Goal: Transaction & Acquisition: Purchase product/service

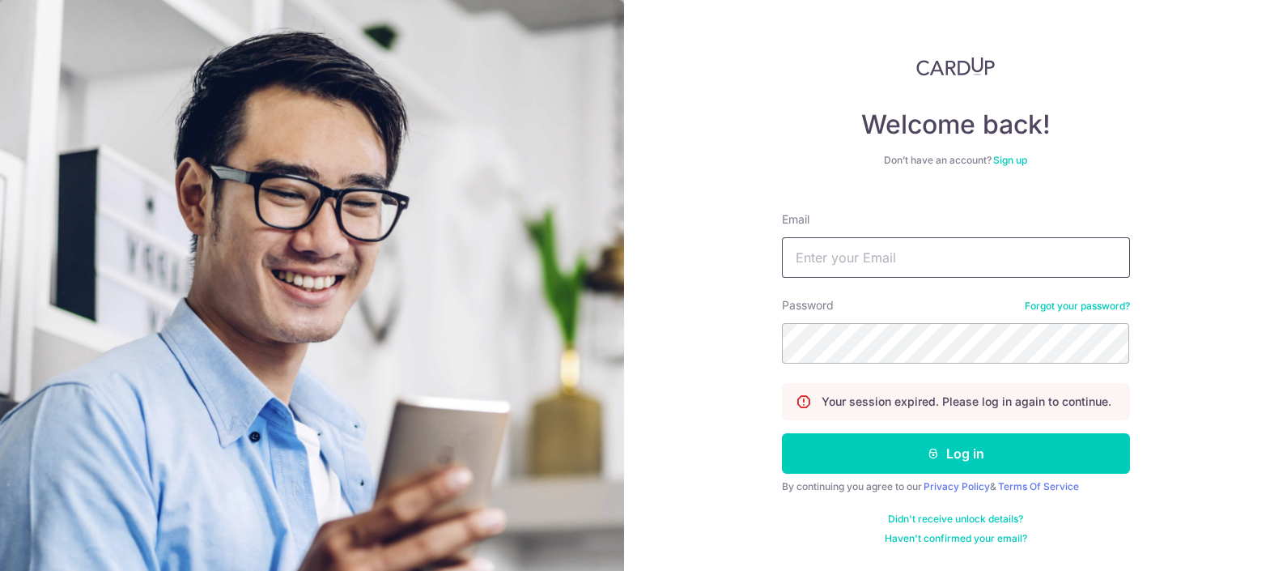
type input "[EMAIL_ADDRESS][DOMAIN_NAME]"
click at [873, 321] on div "Password Forgot your password?" at bounding box center [956, 330] width 348 height 66
click at [782, 433] on button "Log in" at bounding box center [956, 453] width 348 height 40
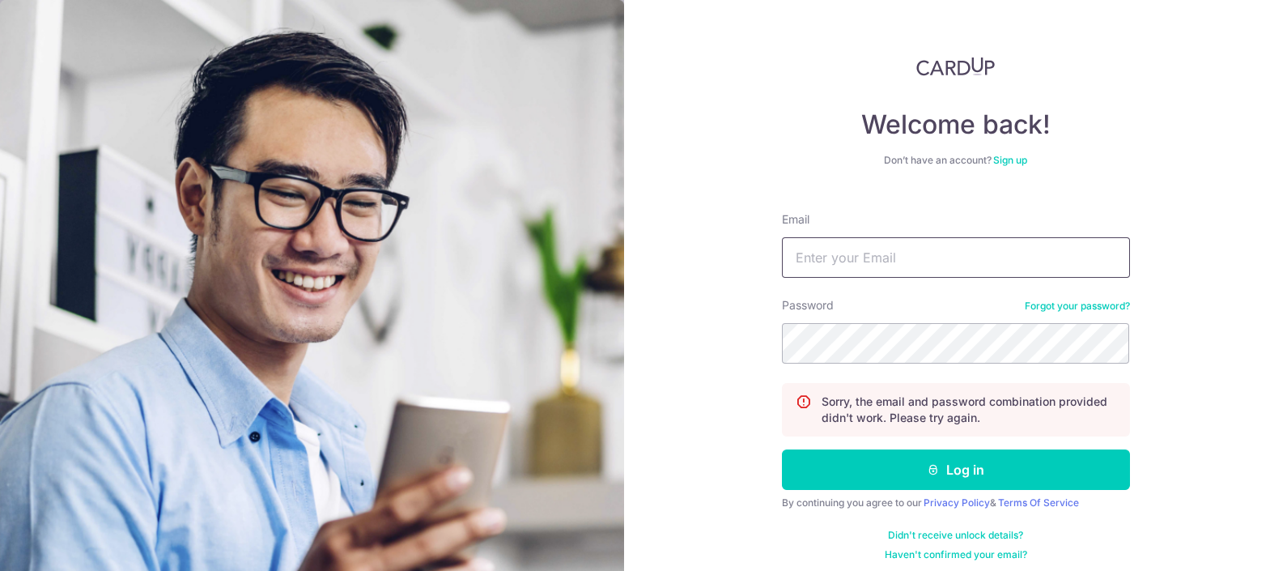
click at [820, 249] on input "Email" at bounding box center [956, 257] width 348 height 40
type input "promesaartz45@gmail.com"
click at [782, 449] on button "Log in" at bounding box center [956, 469] width 348 height 40
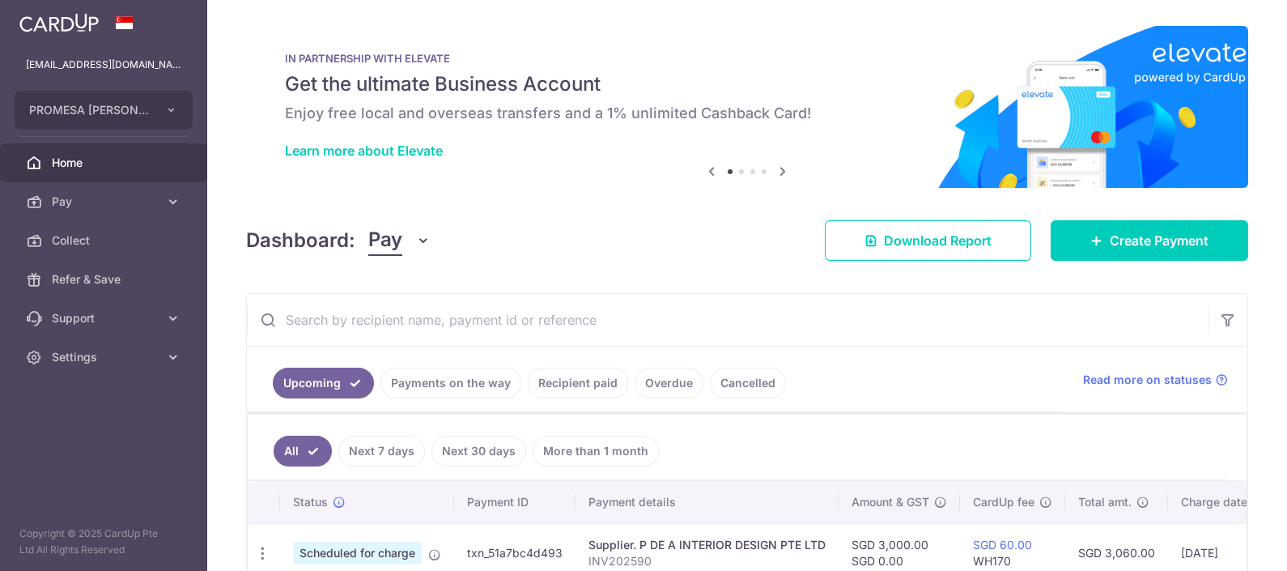
scroll to position [97, 0]
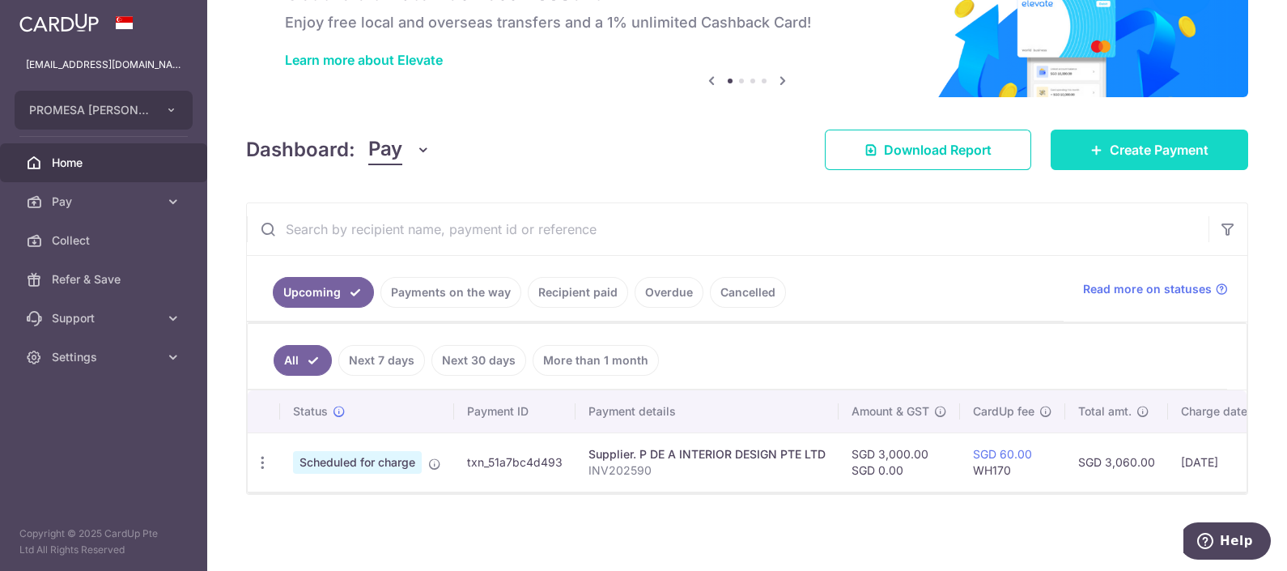
click at [1091, 155] on link "Create Payment" at bounding box center [1150, 150] width 198 height 40
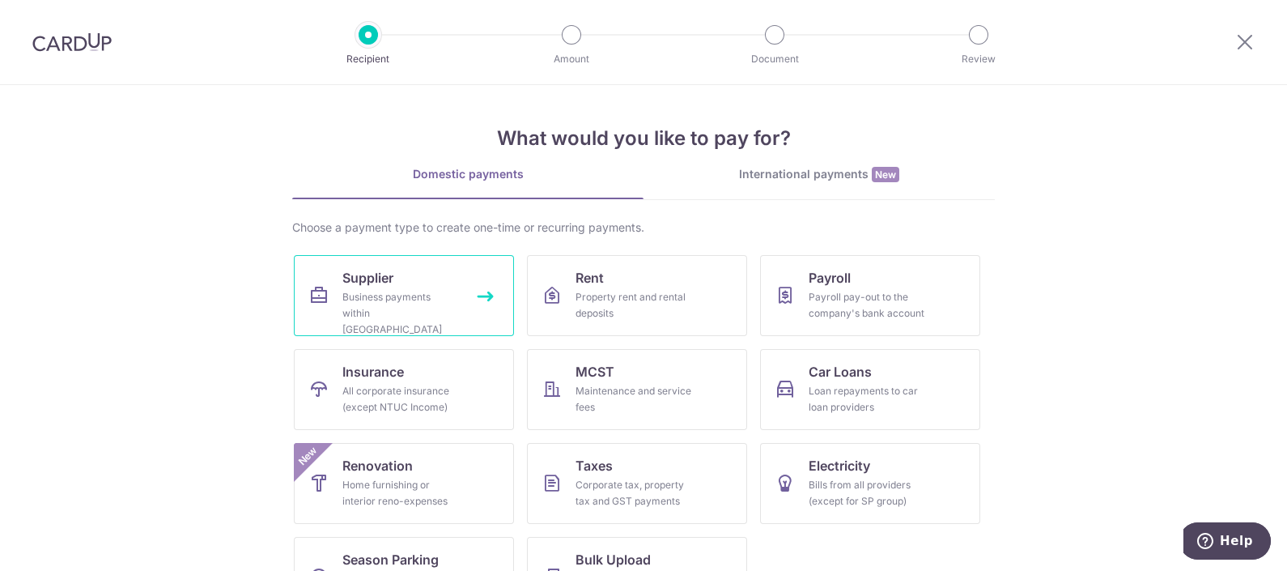
click at [472, 284] on link "Supplier Business payments within Singapore" at bounding box center [404, 295] width 220 height 81
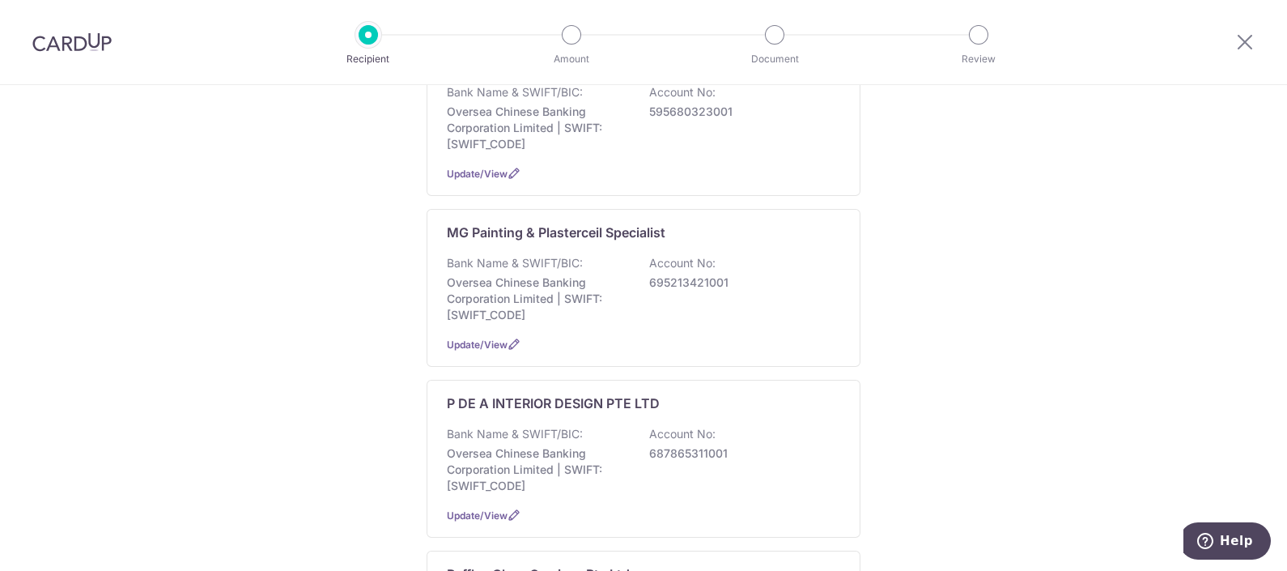
scroll to position [1012, 0]
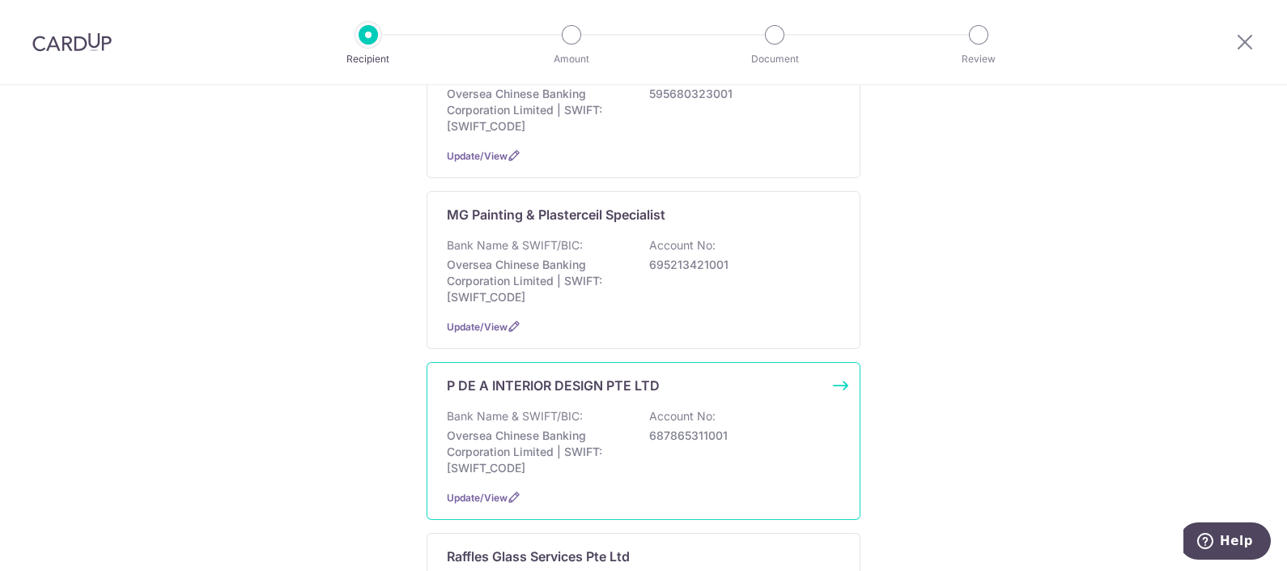
click at [478, 427] on p "Oversea Chinese Banking Corporation Limited | SWIFT: OCBCSGSGXXX" at bounding box center [537, 451] width 181 height 49
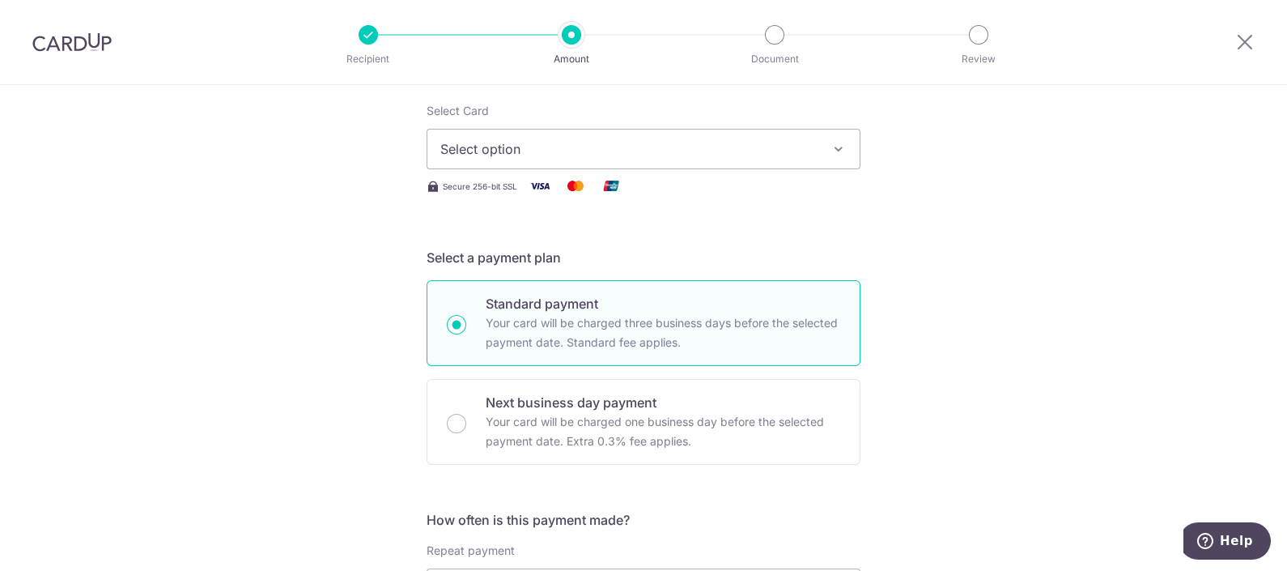
type input "5,000.00"
click at [563, 145] on span "Select option" at bounding box center [628, 148] width 377 height 19
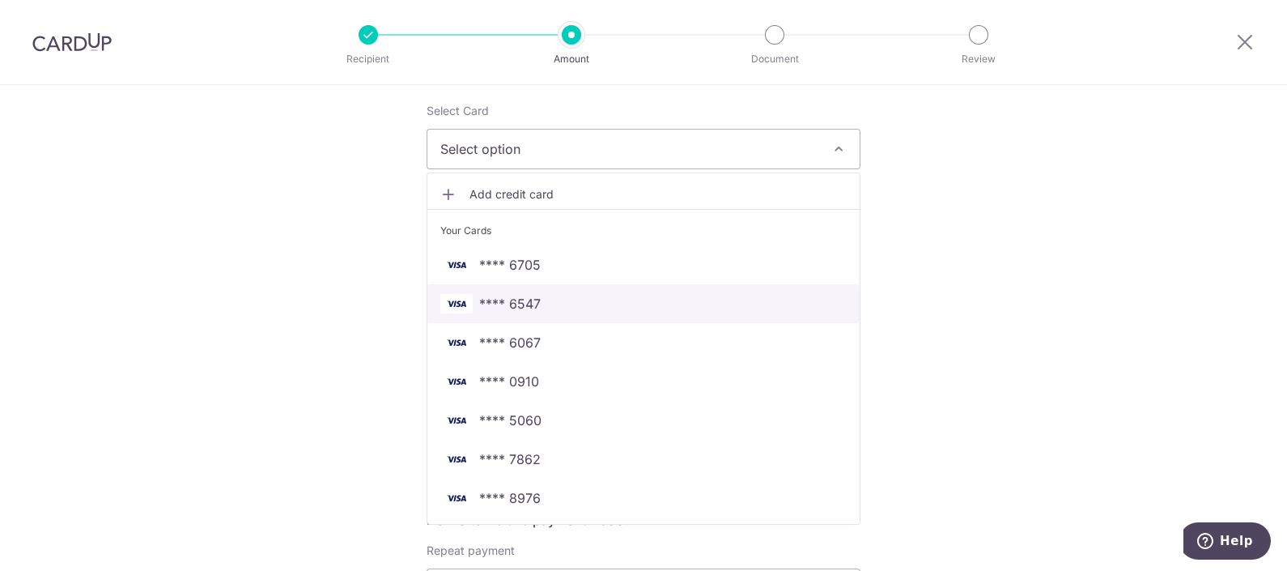
click at [540, 312] on link "**** 6547" at bounding box center [643, 303] width 432 height 39
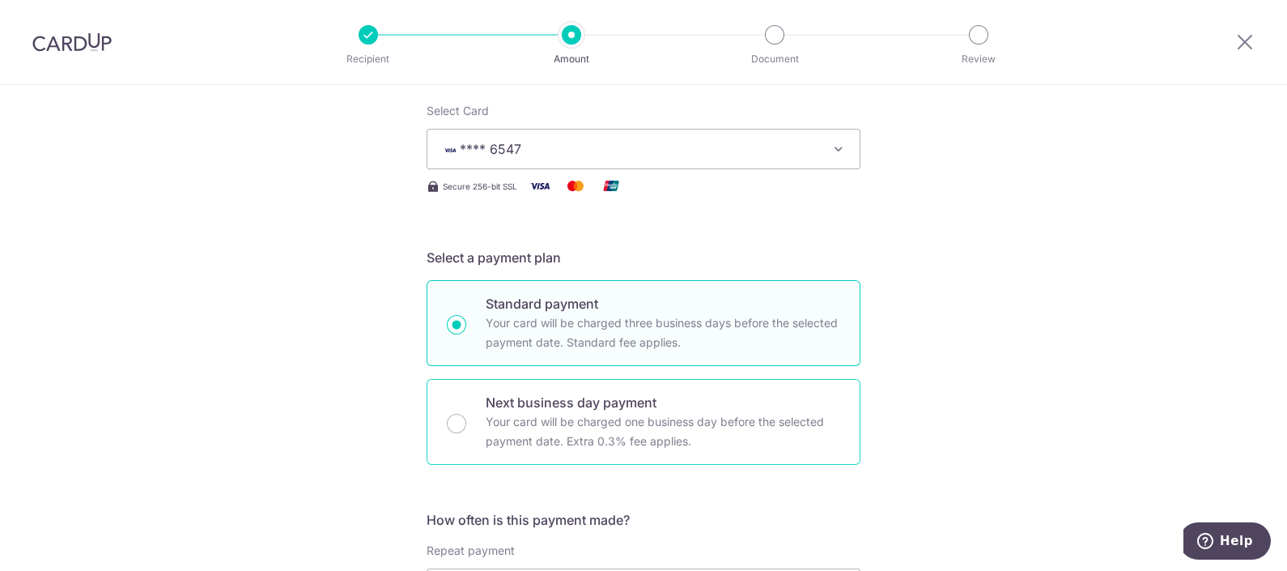
click at [533, 412] on p "Your card will be charged one business day before the selected payment date. Ex…" at bounding box center [663, 431] width 355 height 39
click at [466, 414] on input "Next business day payment Your card will be charged one business day before the…" at bounding box center [456, 423] width 19 height 19
radio input "false"
radio input "true"
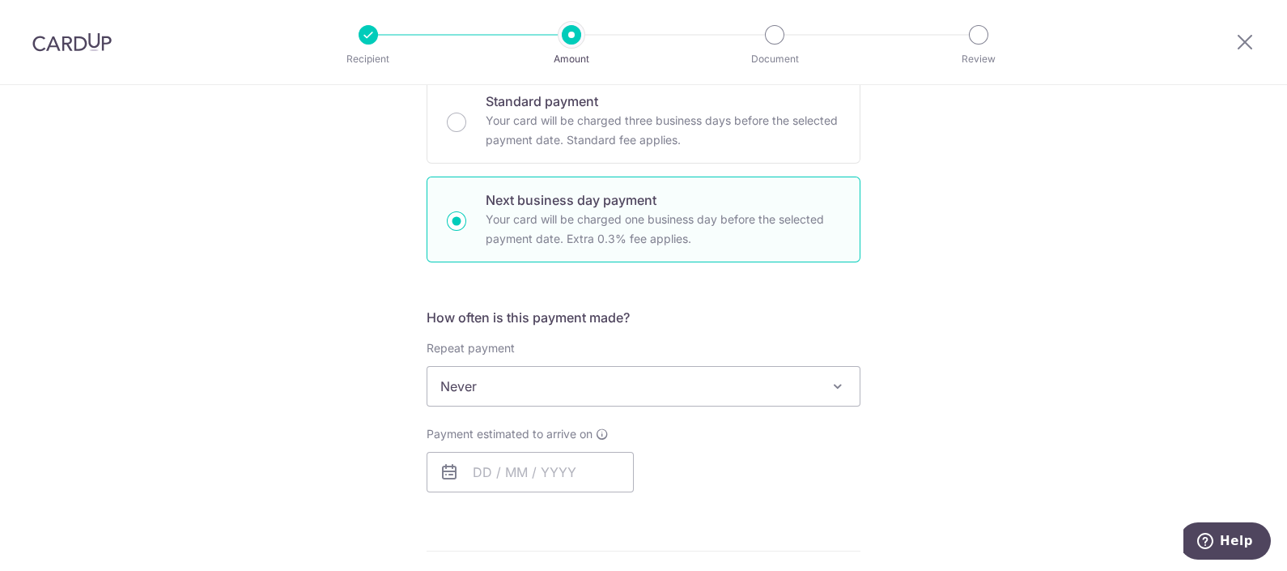
scroll to position [506, 0]
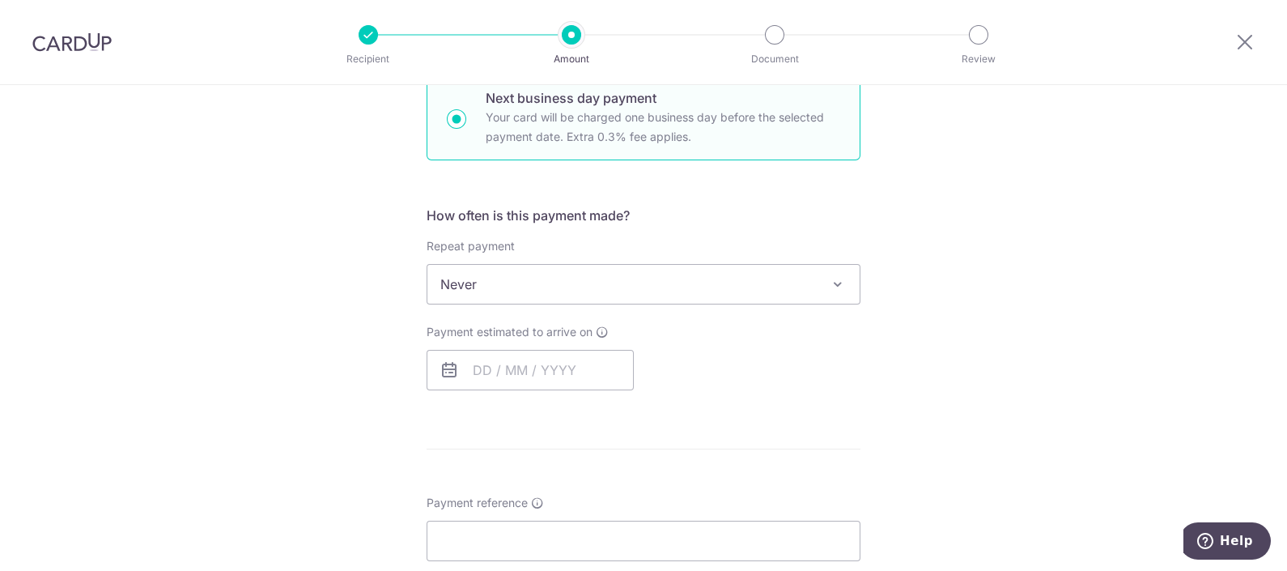
click at [542, 344] on div "Payment estimated to arrive on Your card will be charged on for the first payme…" at bounding box center [530, 357] width 207 height 66
click at [542, 361] on input "text" at bounding box center [530, 370] width 207 height 40
click at [617, 512] on link "10" at bounding box center [622, 517] width 26 height 26
type input "[DATE]"
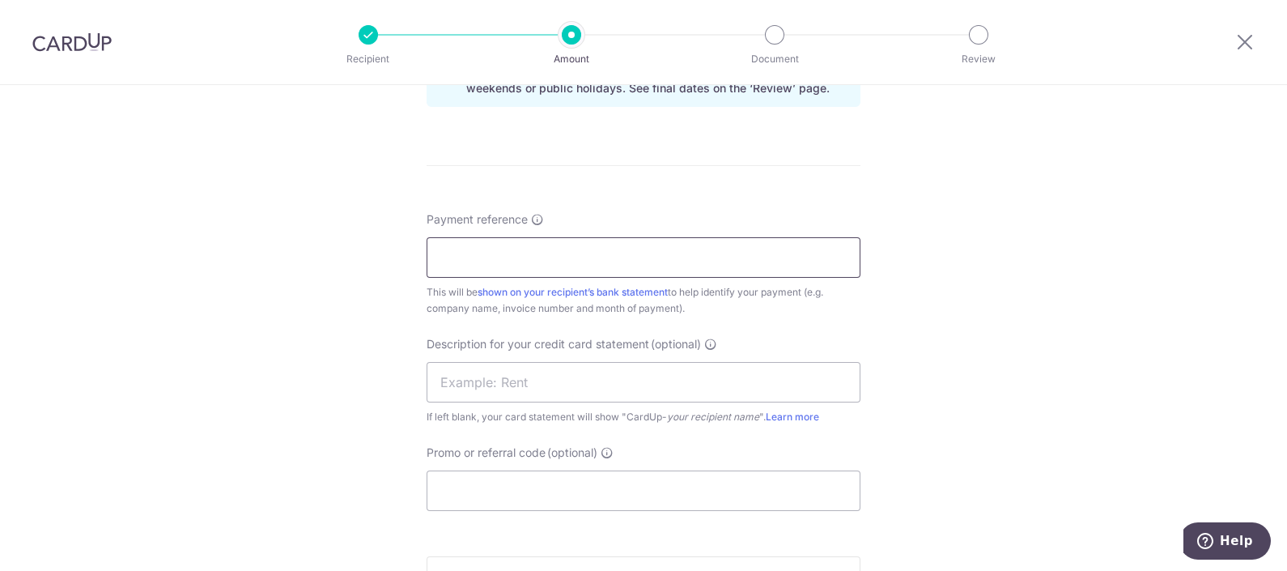
scroll to position [911, 0]
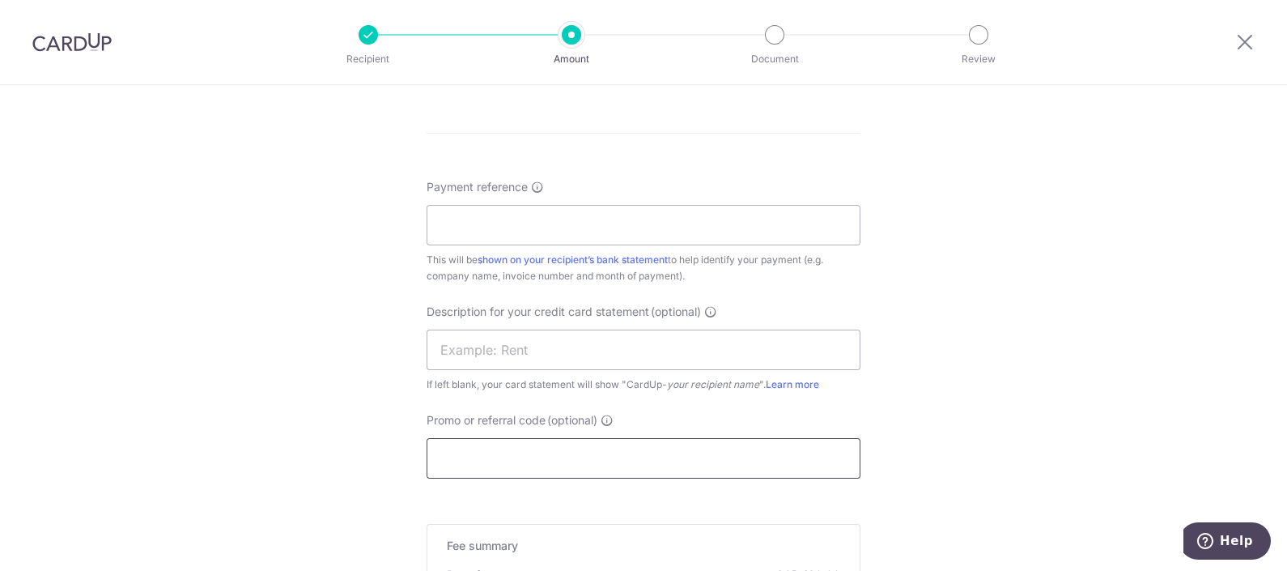
click at [480, 474] on input "Promo or referral code (optional)" at bounding box center [644, 458] width 434 height 40
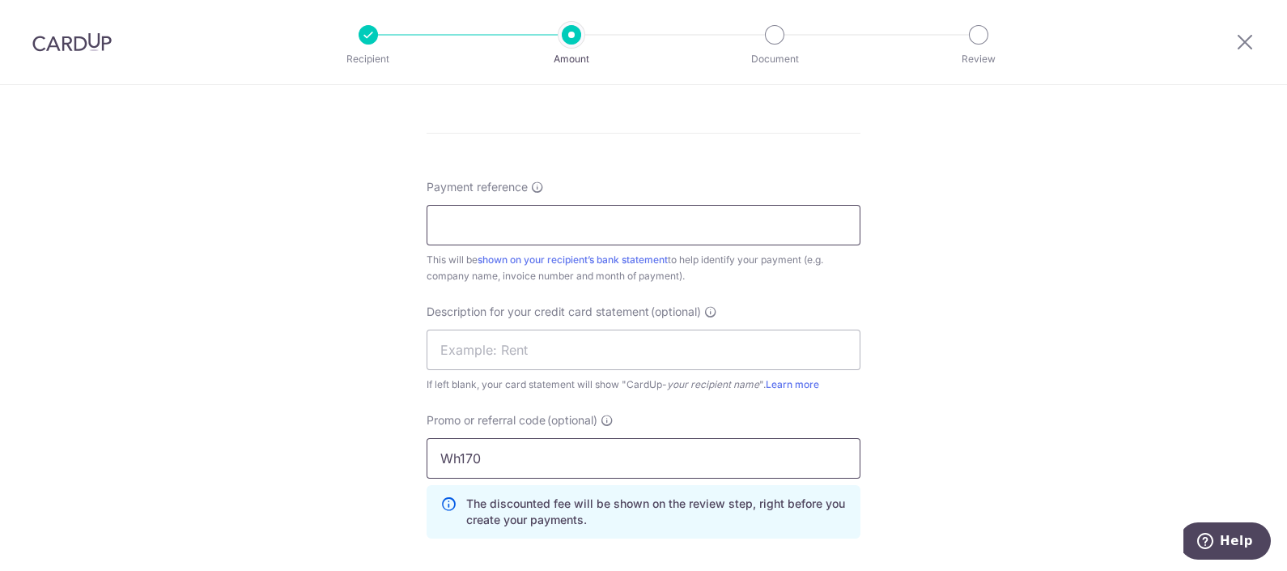
type input "Wh170"
click at [669, 210] on input "Payment reference" at bounding box center [644, 225] width 434 height 40
paste input "INV202591"
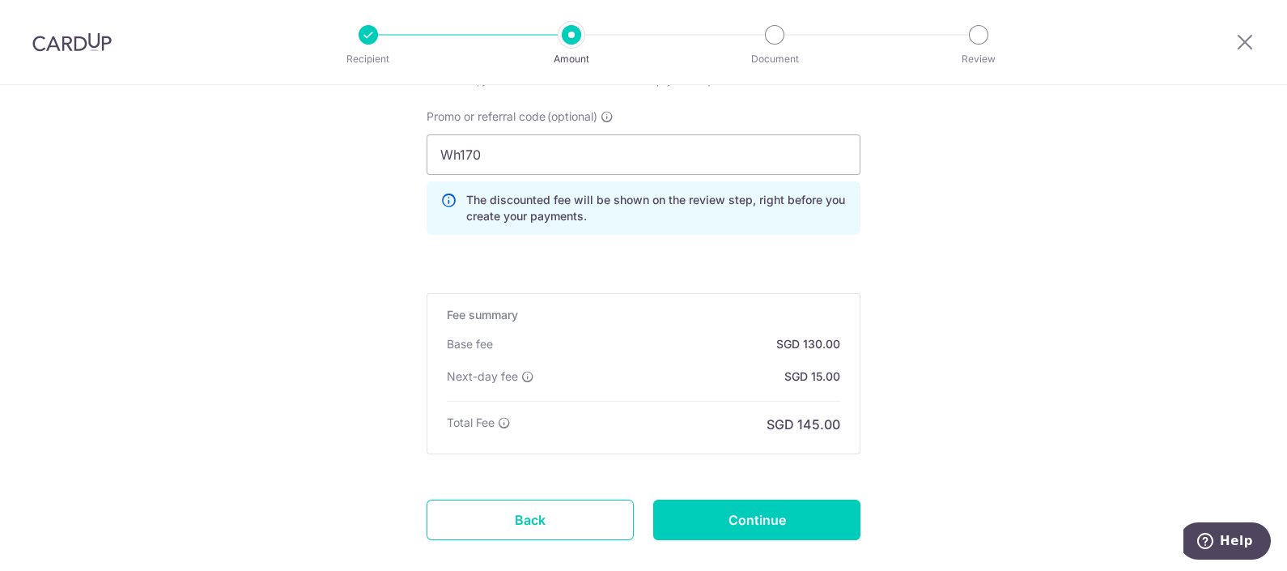
scroll to position [1302, 0]
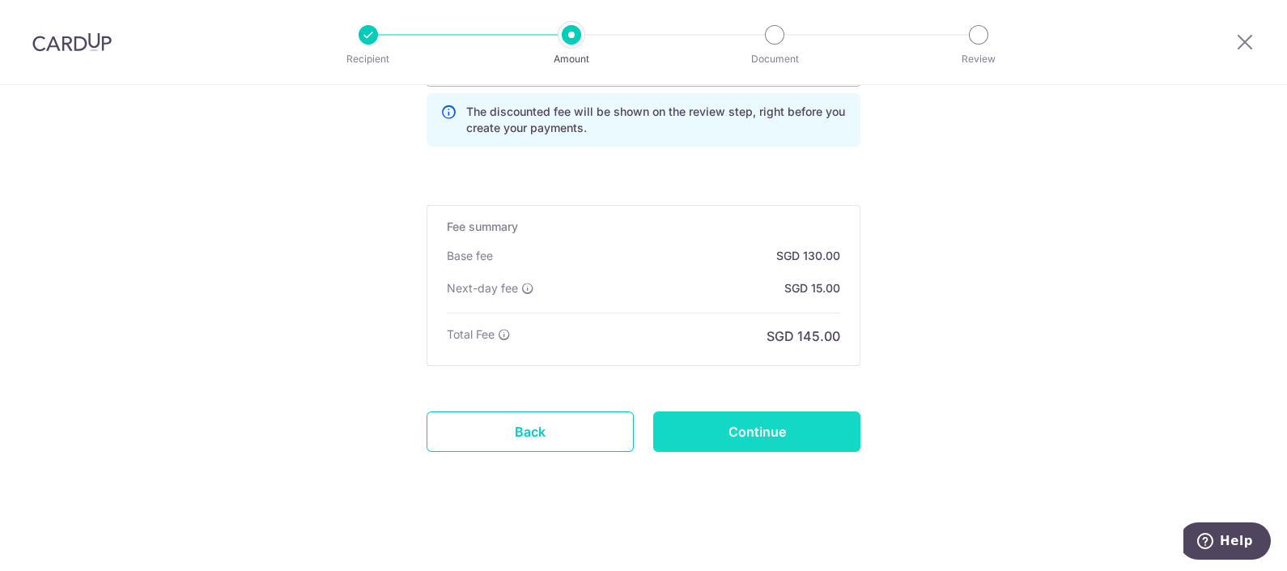
type input "INV202591"
click at [788, 424] on input "Continue" at bounding box center [756, 431] width 207 height 40
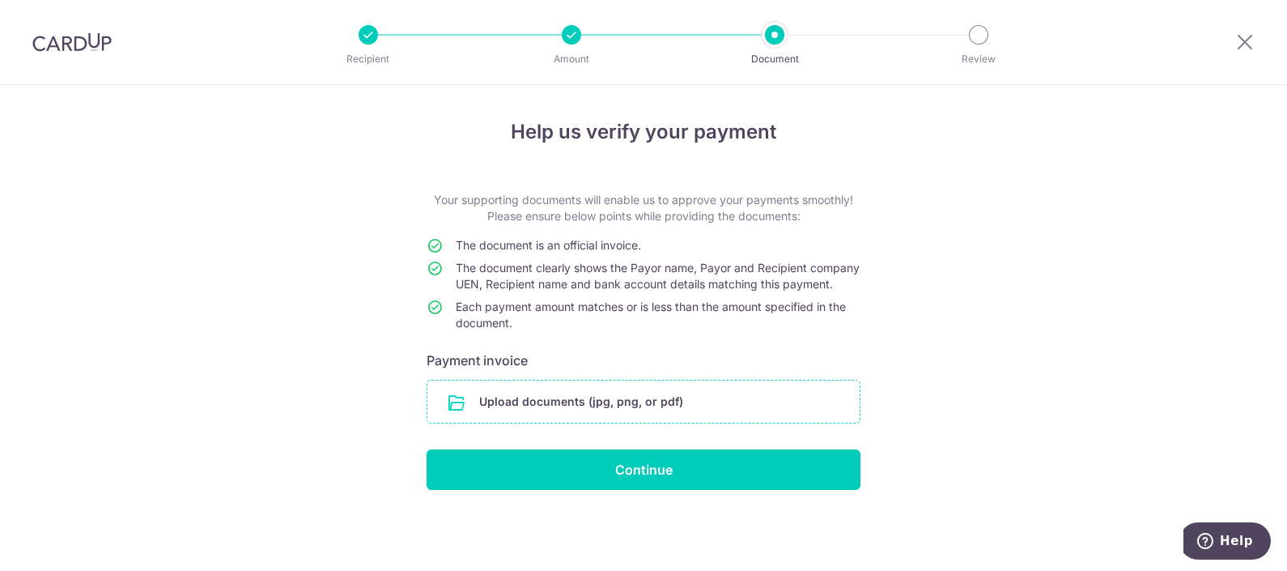
click at [766, 413] on input "file" at bounding box center [643, 401] width 432 height 42
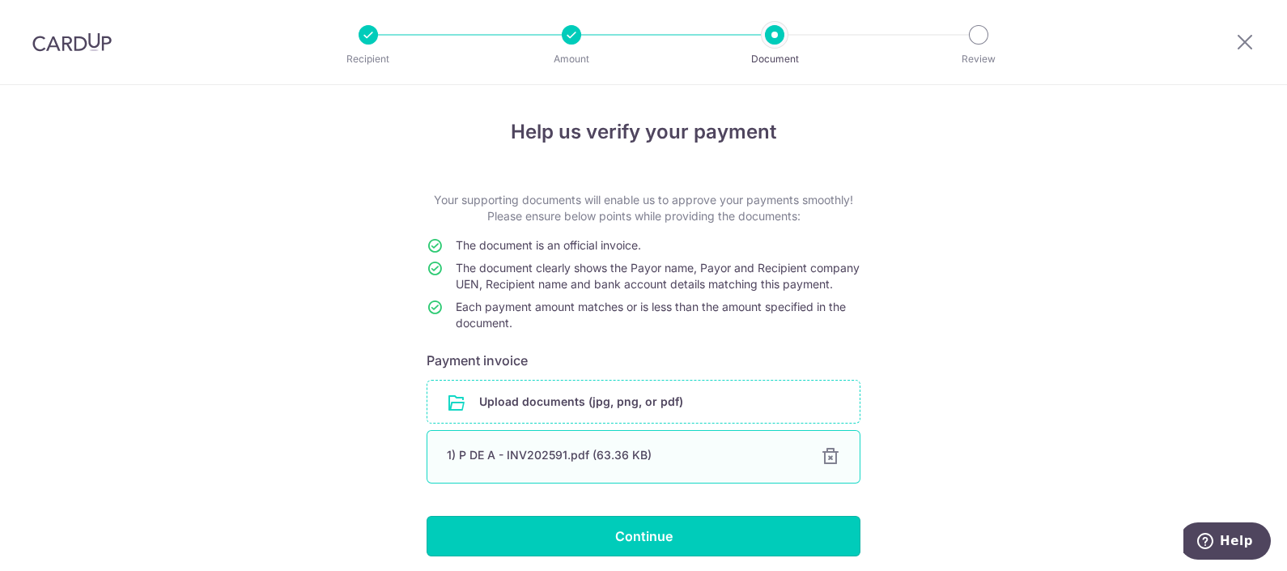
drag, startPoint x: 674, startPoint y: 554, endPoint x: 700, endPoint y: 490, distance: 69.0
click at [674, 554] on input "Continue" at bounding box center [644, 536] width 434 height 40
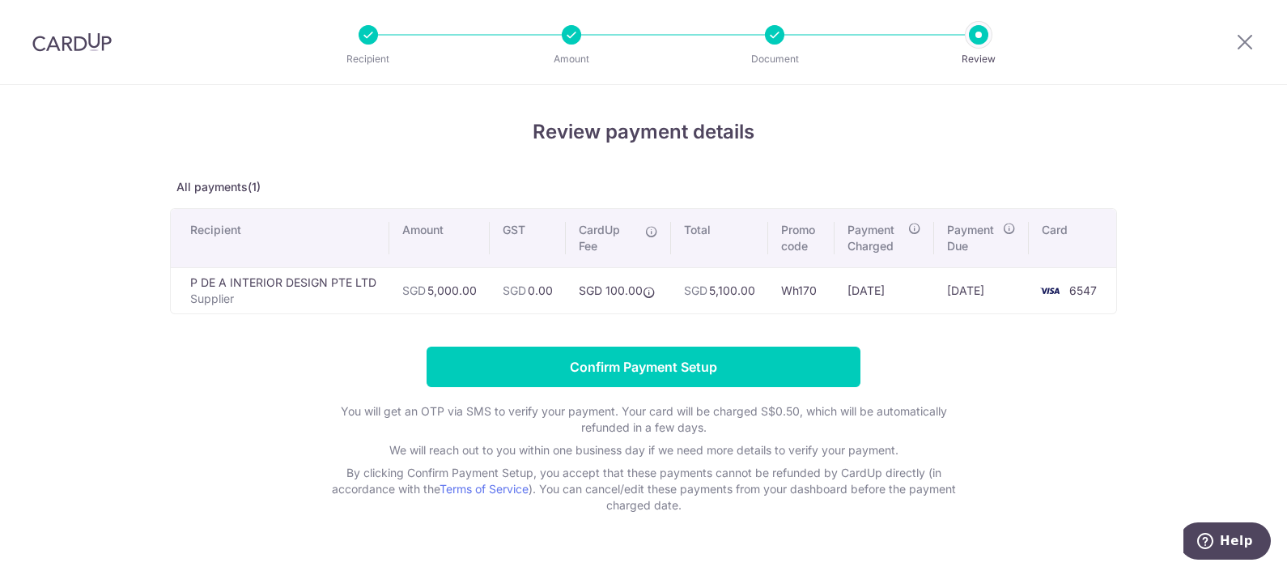
scroll to position [36, 0]
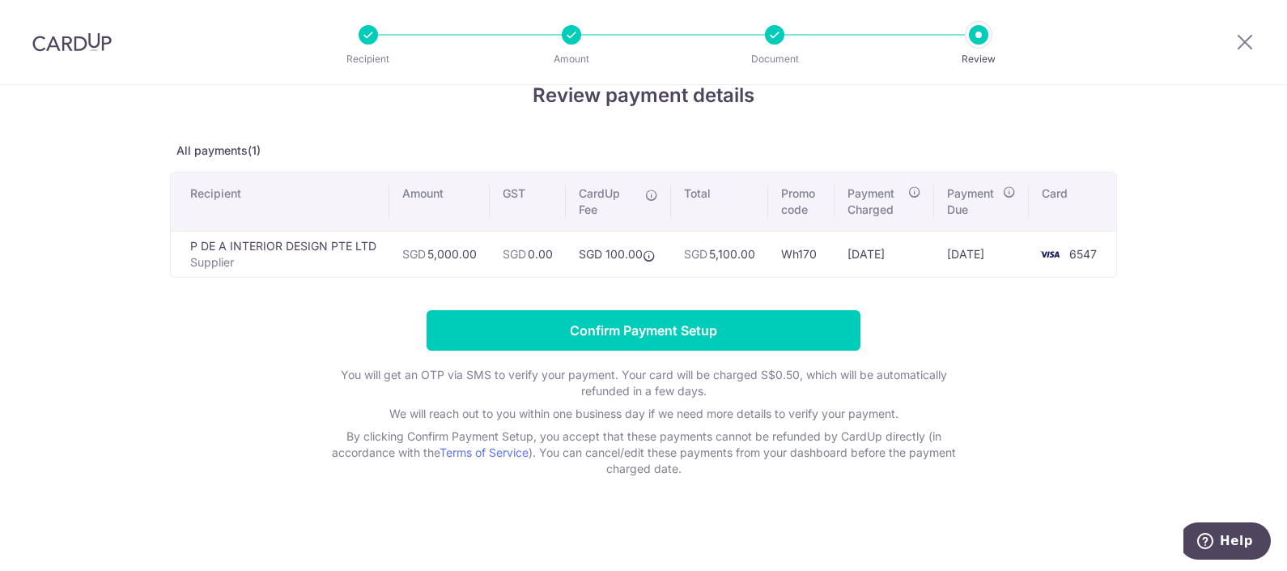
click at [597, 411] on p "We will reach out to you within one business day if we need more details to ver…" at bounding box center [644, 414] width 648 height 16
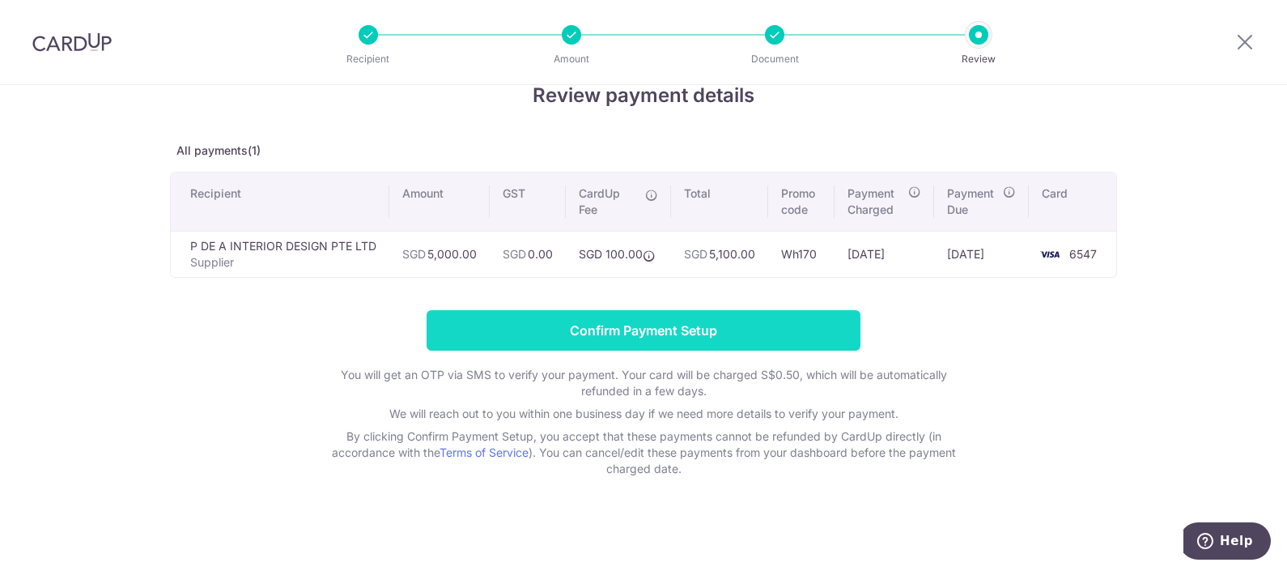
click at [660, 332] on input "Confirm Payment Setup" at bounding box center [644, 330] width 434 height 40
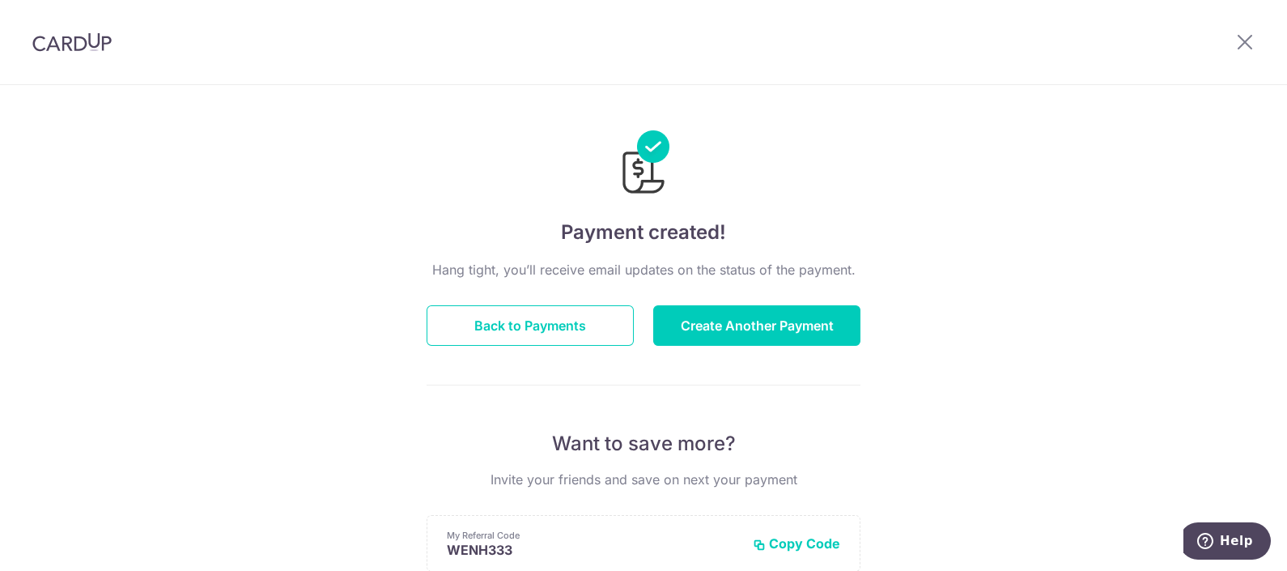
click at [615, 302] on div "Hang tight, you’ll receive email updates on the status of the payment. Back to …" at bounding box center [644, 567] width 434 height 614
click at [597, 327] on button "Back to Payments" at bounding box center [530, 325] width 207 height 40
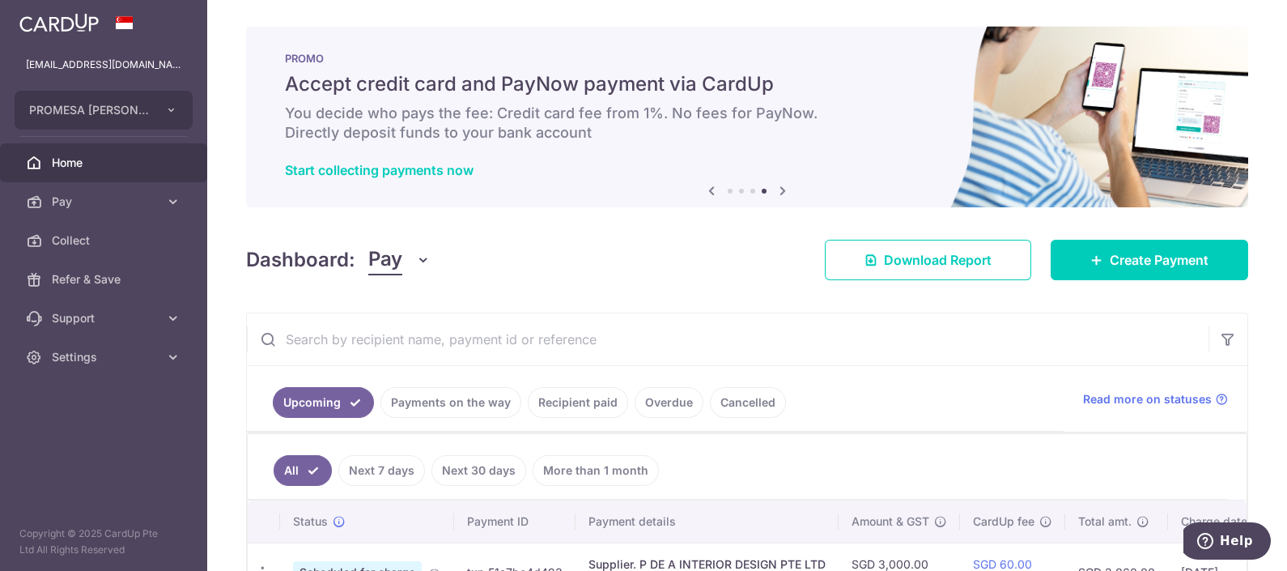
scroll to position [176, 0]
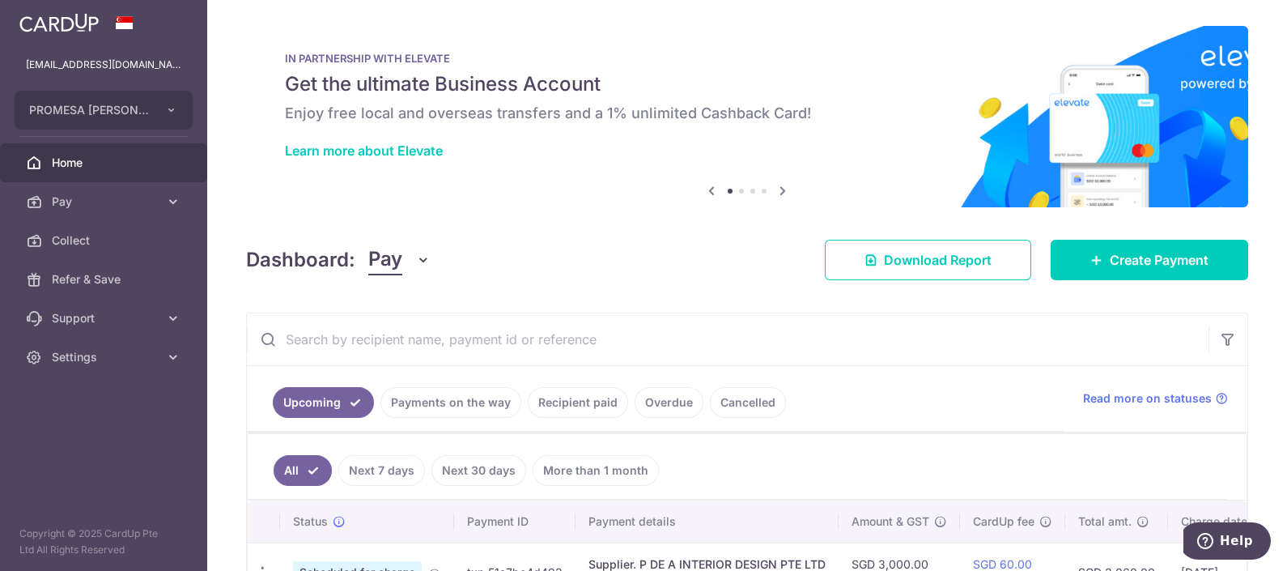
scroll to position [176, 0]
